Goal: Navigation & Orientation: Find specific page/section

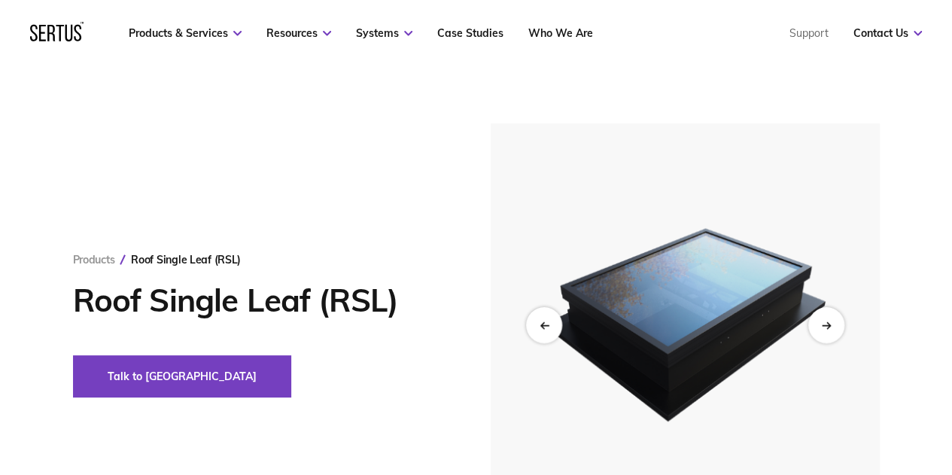
scroll to position [76, 0]
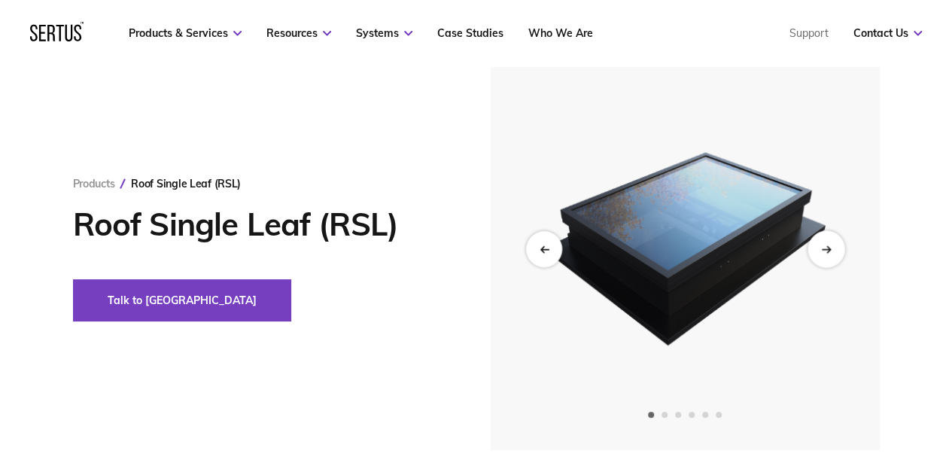
click at [824, 249] on icon "Next slide" at bounding box center [826, 249] width 10 height 8
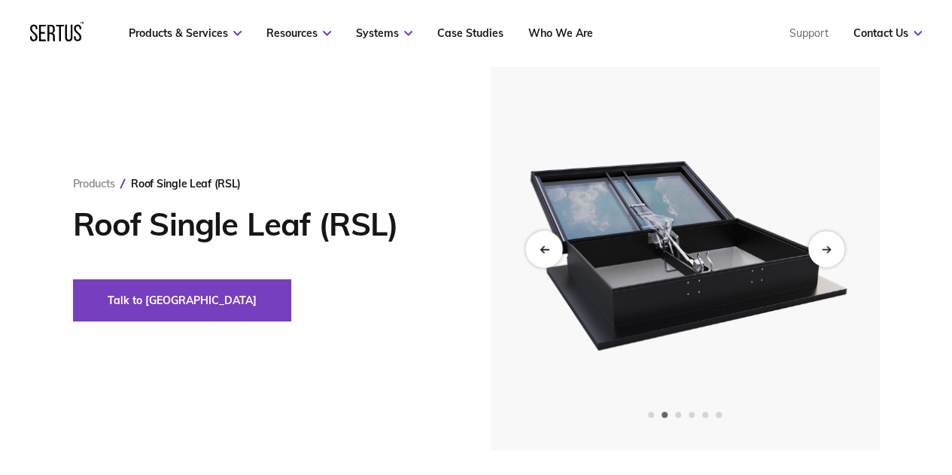
click at [554, 252] on div "Previous slide" at bounding box center [543, 248] width 37 height 37
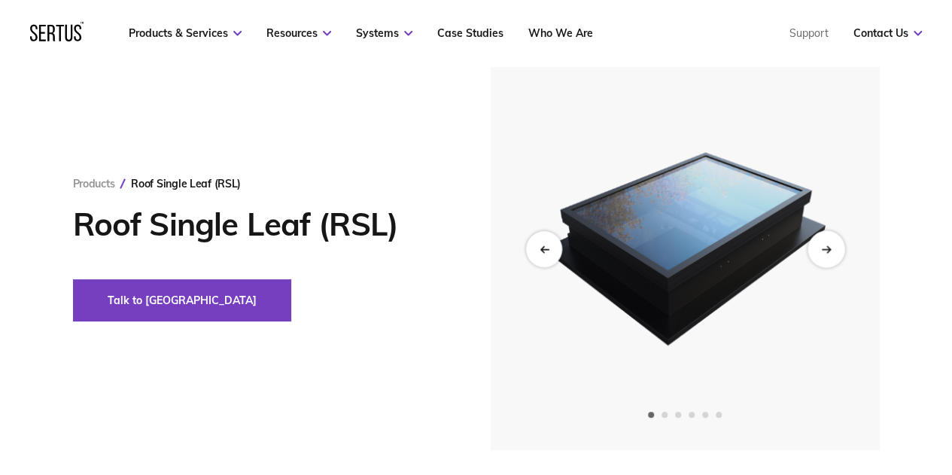
click at [833, 251] on div "Next slide" at bounding box center [826, 248] width 37 height 37
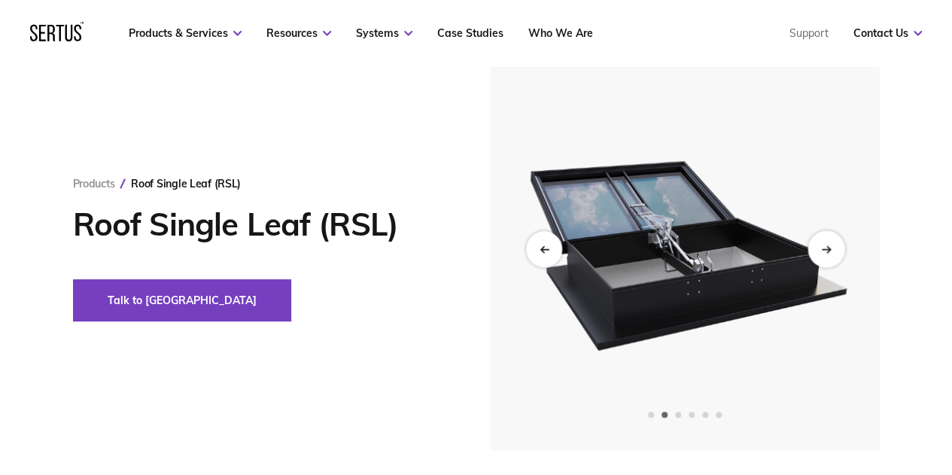
click at [833, 251] on div "Next slide" at bounding box center [826, 248] width 37 height 37
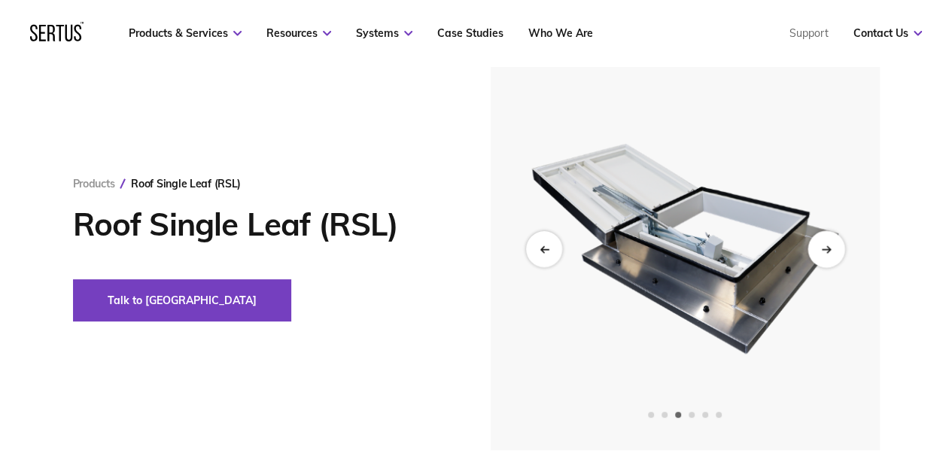
click at [833, 251] on div "Next slide" at bounding box center [826, 248] width 37 height 37
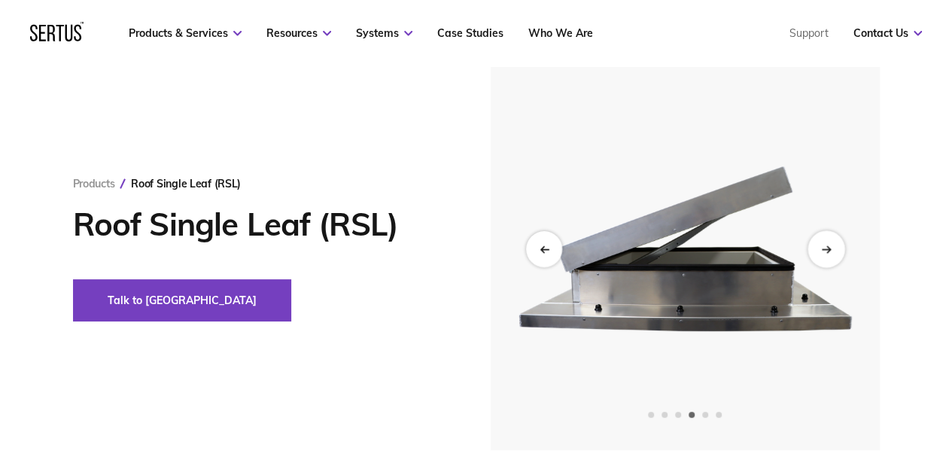
click at [833, 251] on div "Next slide" at bounding box center [826, 248] width 37 height 37
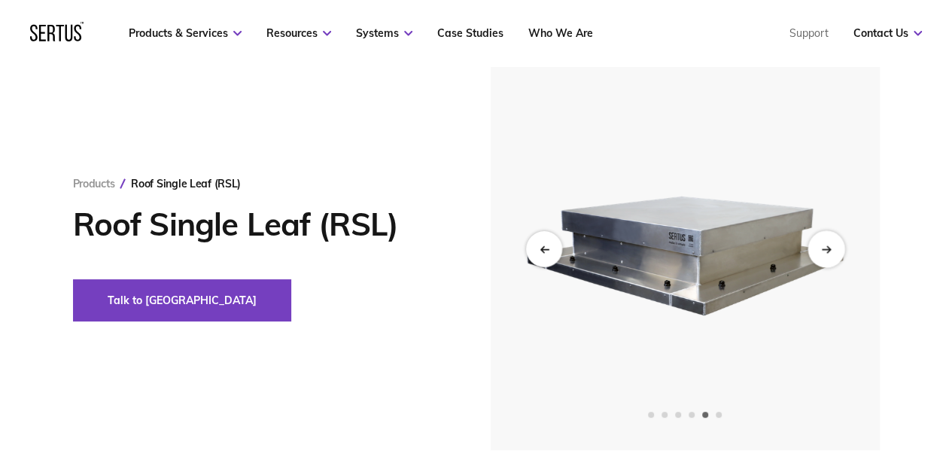
click at [833, 251] on div "Next slide" at bounding box center [826, 248] width 37 height 37
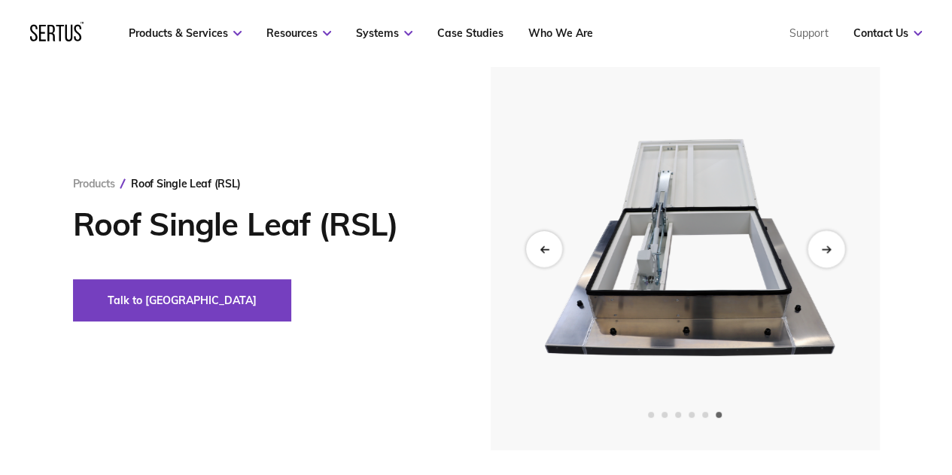
click at [833, 251] on div "Next slide" at bounding box center [826, 248] width 37 height 37
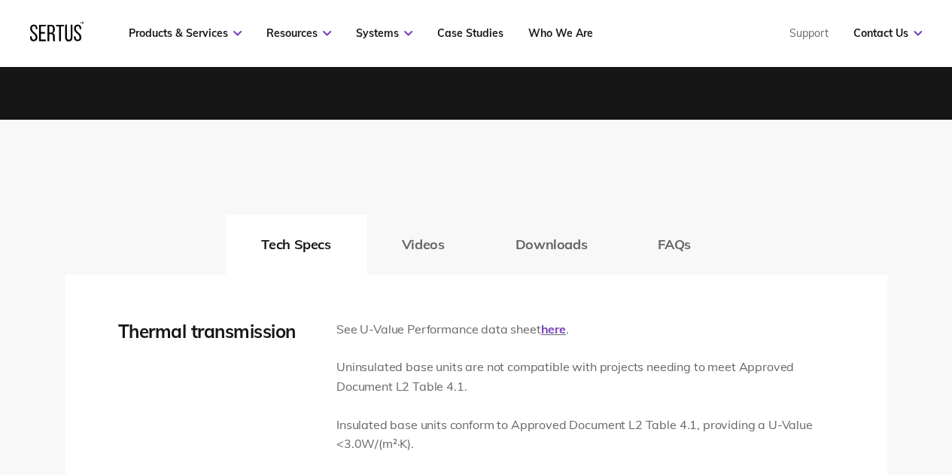
scroll to position [2281, 0]
